Goal: Information Seeking & Learning: Check status

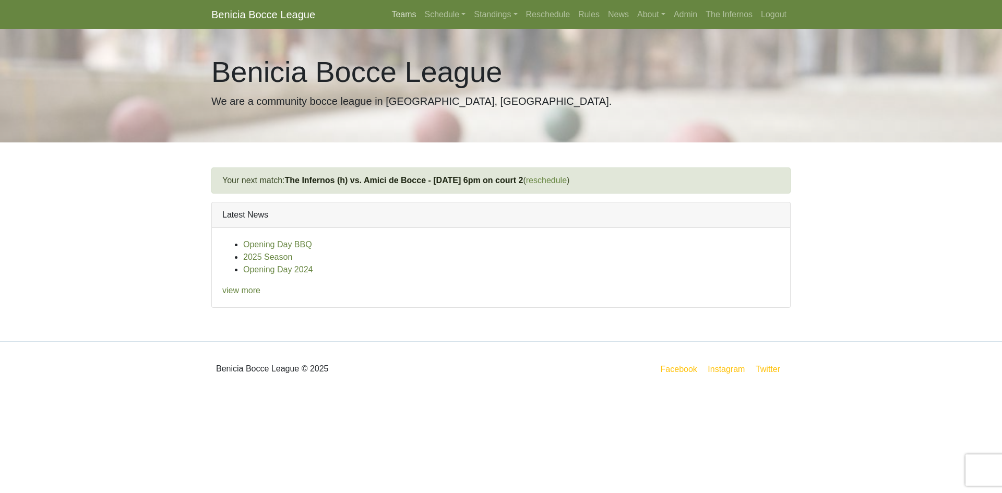
click at [406, 13] on link "Teams" at bounding box center [403, 14] width 33 height 21
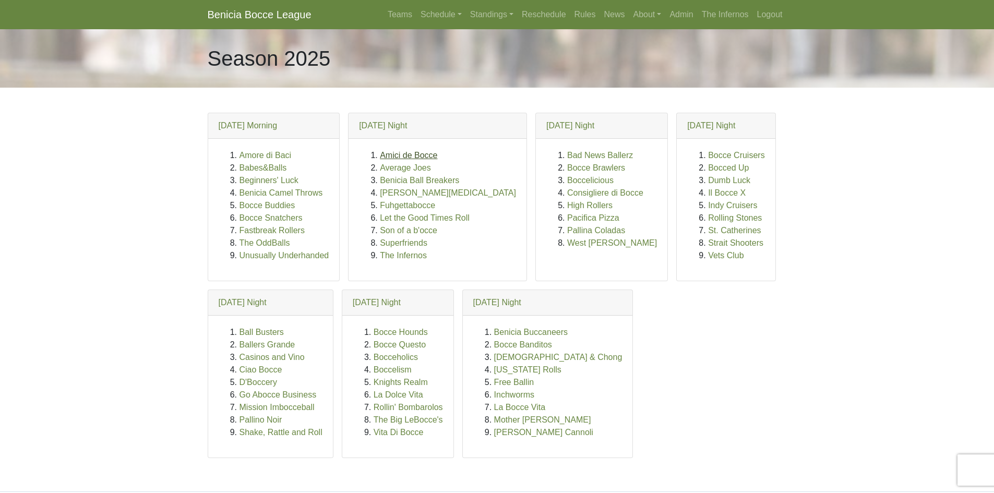
click at [401, 153] on link "Amici de Bocce" at bounding box center [408, 155] width 57 height 9
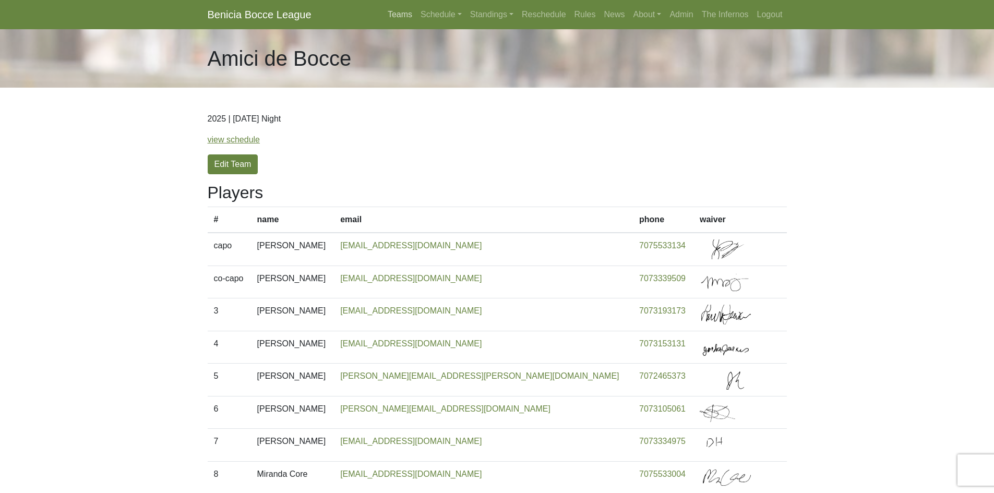
click at [399, 14] on link "Teams" at bounding box center [399, 14] width 33 height 21
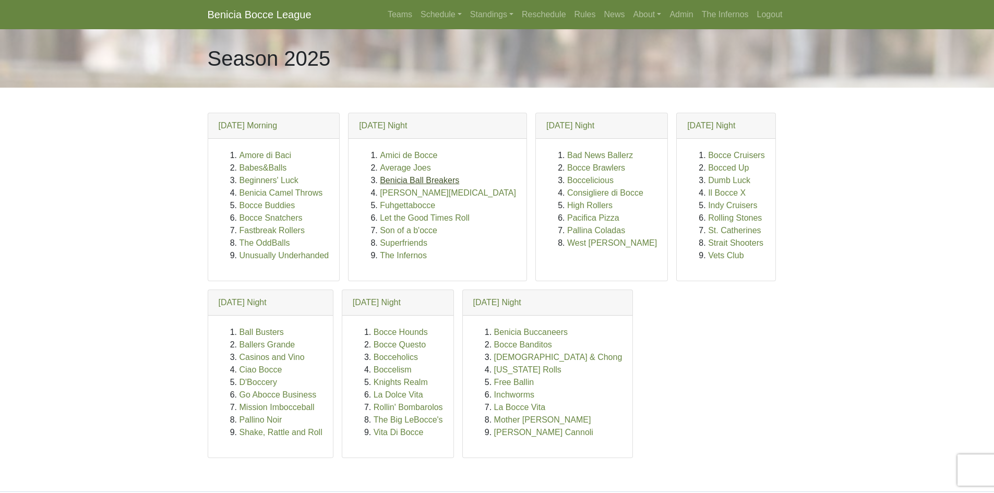
click at [387, 178] on link "Benicia Ball Breakers" at bounding box center [419, 180] width 79 height 9
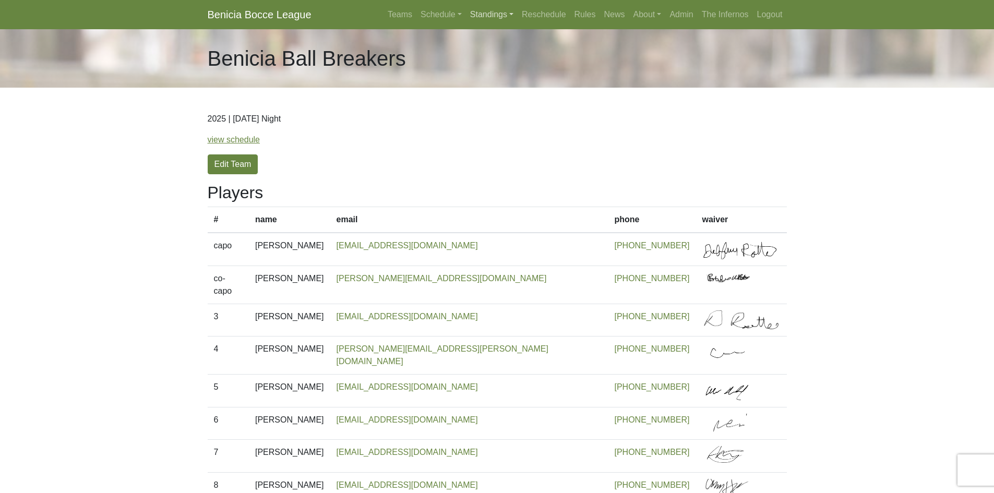
click at [475, 12] on link "Standings" at bounding box center [492, 14] width 52 height 21
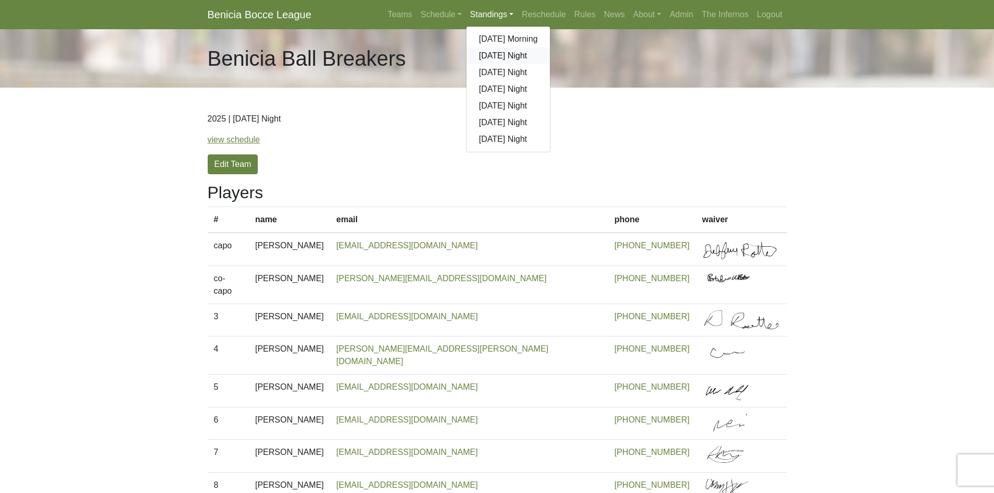
click at [487, 53] on link "[DATE] Night" at bounding box center [508, 55] width 84 height 17
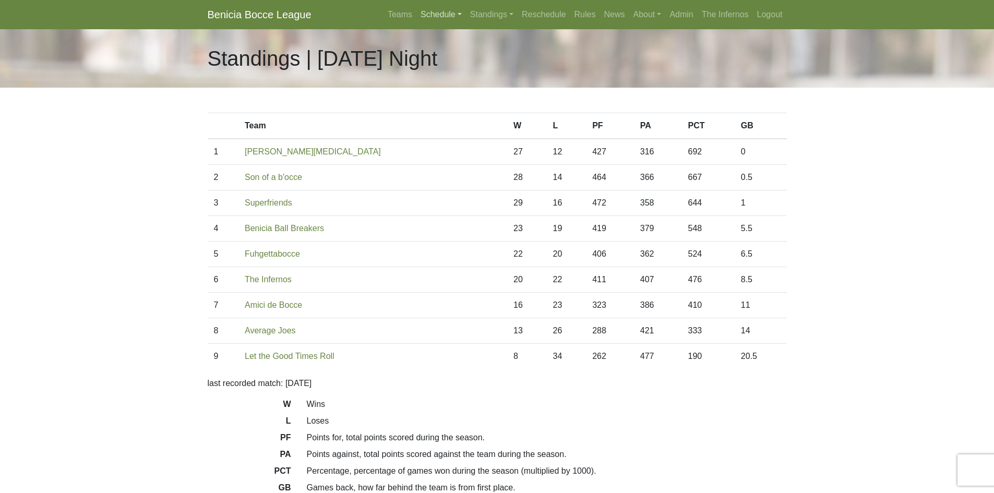
click at [428, 21] on link "Schedule" at bounding box center [441, 14] width 50 height 21
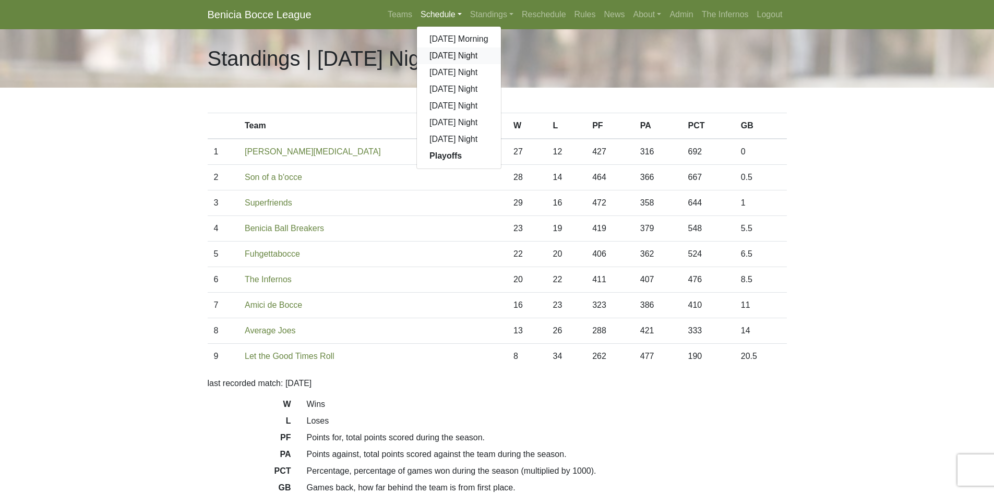
click at [441, 55] on link "[DATE] Night" at bounding box center [459, 55] width 84 height 17
